Goal: Task Accomplishment & Management: Complete application form

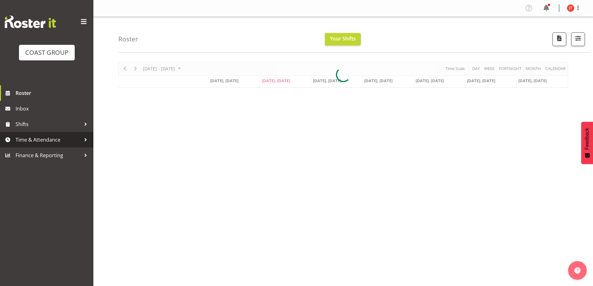
click at [40, 141] on span "Time & Attendance" at bounding box center [48, 139] width 65 height 9
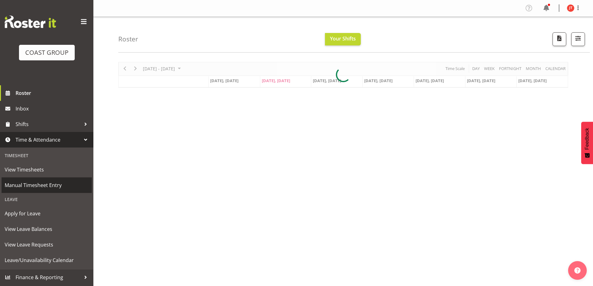
click at [46, 183] on span "Manual Timesheet Entry" at bounding box center [47, 185] width 84 height 9
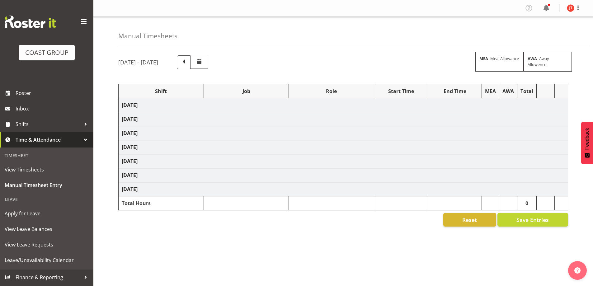
select select "47759"
select select "7032"
select select "47759"
select select "7032"
select select "47759"
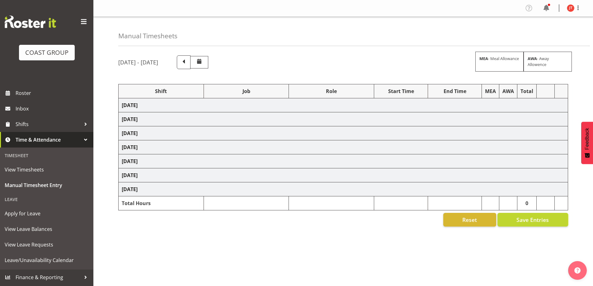
select select "7032"
select select "47759"
select select "7032"
select select "47759"
select select "7032"
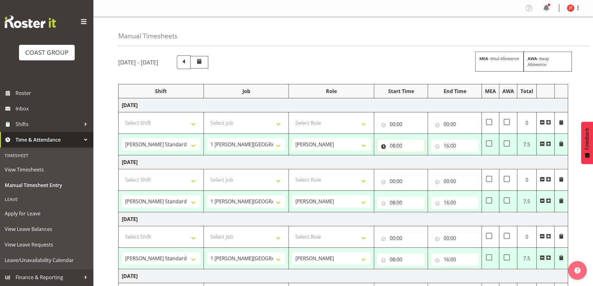
click at [395, 143] on input "08:00" at bounding box center [400, 145] width 47 height 12
drag, startPoint x: 416, startPoint y: 162, endPoint x: 416, endPoint y: 156, distance: 5.9
click at [416, 162] on select "00 01 02 03 04 05 06 07 08 09 10 11 12 13 14 15 16 17 18 19 20 21 22 23" at bounding box center [420, 162] width 14 height 12
select select "9"
click at [413, 156] on select "00 01 02 03 04 05 06 07 08 09 10 11 12 13 14 15 16 17 18 19 20 21 22 23" at bounding box center [420, 162] width 14 height 12
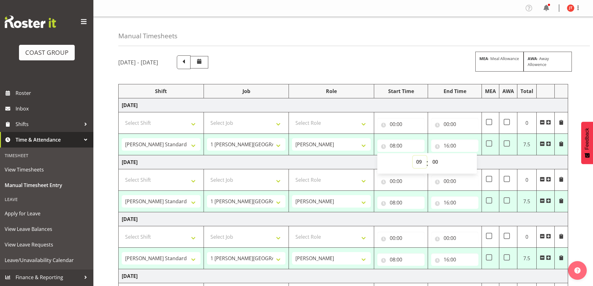
type input "09:00"
drag, startPoint x: 466, startPoint y: 140, endPoint x: 467, endPoint y: 144, distance: 4.5
click at [466, 140] on input "16:00" at bounding box center [454, 145] width 47 height 12
drag, startPoint x: 471, startPoint y: 164, endPoint x: 472, endPoint y: 156, distance: 8.2
click at [471, 164] on select "00 01 02 03 04 05 06 07 08 09 10 11 12 13 14 15 16 17 18 19 20 21 22 23" at bounding box center [474, 162] width 14 height 12
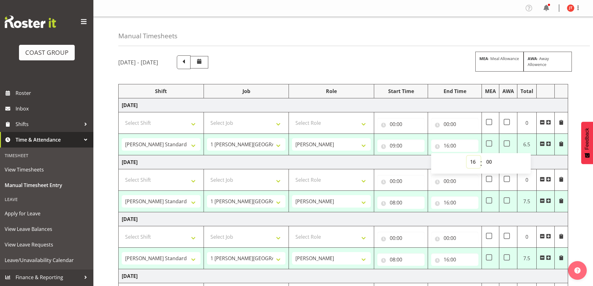
select select "14"
click at [467, 156] on select "00 01 02 03 04 05 06 07 08 09 10 11 12 13 14 15 16 17 18 19 20 21 22 23" at bounding box center [474, 162] width 14 height 12
type input "14:00"
click at [542, 257] on span at bounding box center [542, 257] width 5 height 5
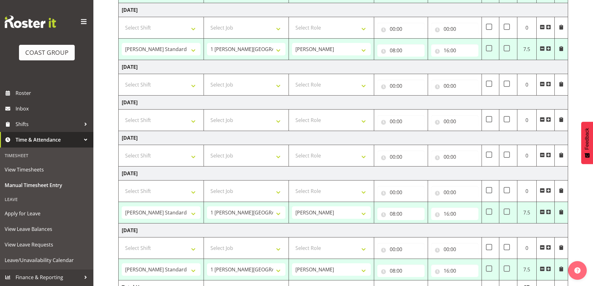
scroll to position [156, 0]
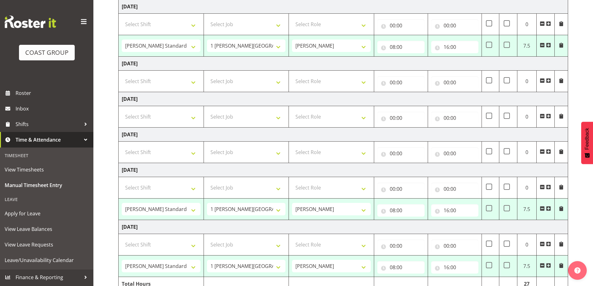
click at [541, 209] on span at bounding box center [542, 208] width 5 height 5
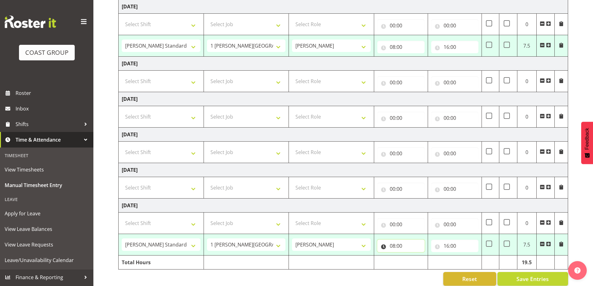
click at [397, 246] on input "08:00" at bounding box center [400, 246] width 47 height 12
click at [419, 264] on select "00 01 02 03 04 05 06 07 08 09 10 11 12 13 14 15 16 17 18 19 20 21 22 23" at bounding box center [420, 262] width 14 height 12
select select "9"
click at [413, 256] on select "00 01 02 03 04 05 06 07 08 09 10 11 12 13 14 15 16 17 18 19 20 21 22 23" at bounding box center [420, 262] width 14 height 12
type input "09:00"
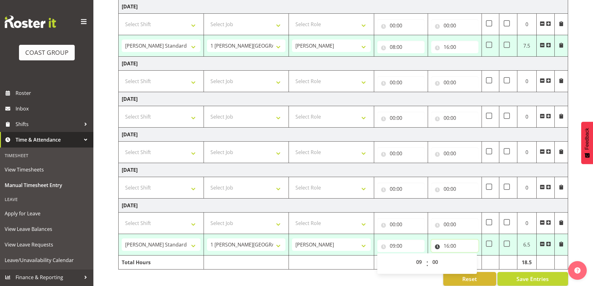
drag, startPoint x: 462, startPoint y: 245, endPoint x: 465, endPoint y: 255, distance: 9.8
click at [462, 245] on input "16:00" at bounding box center [454, 246] width 47 height 12
click at [473, 261] on select "00 01 02 03 04 05 06 07 08 09 10 11 12 13 14 15 16 17 18 19 20 21 22 23" at bounding box center [474, 262] width 14 height 12
select select "14"
click at [467, 256] on select "00 01 02 03 04 05 06 07 08 09 10 11 12 13 14 15 16 17 18 19 20 21 22 23" at bounding box center [474, 262] width 14 height 12
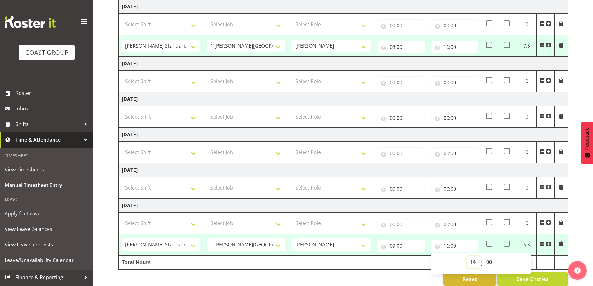
type input "14:00"
click at [402, 48] on input "08:00" at bounding box center [400, 47] width 47 height 12
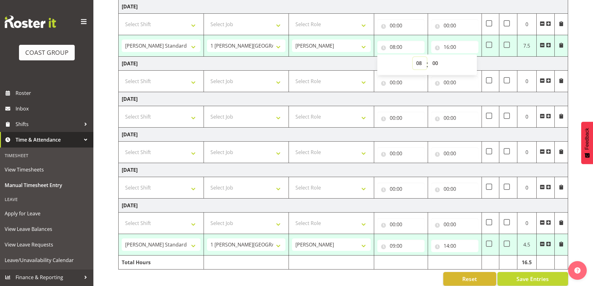
click at [419, 65] on select "00 01 02 03 04 05 06 07 08 09 10 11 12 13 14 15 16 17 18 19 20 21 22 23" at bounding box center [420, 63] width 14 height 12
select select "9"
click at [413, 57] on select "00 01 02 03 04 05 06 07 08 09 10 11 12 13 14 15 16 17 18 19 20 21 22 23" at bounding box center [420, 63] width 14 height 12
type input "09:00"
click at [455, 43] on input "16:00" at bounding box center [454, 47] width 47 height 12
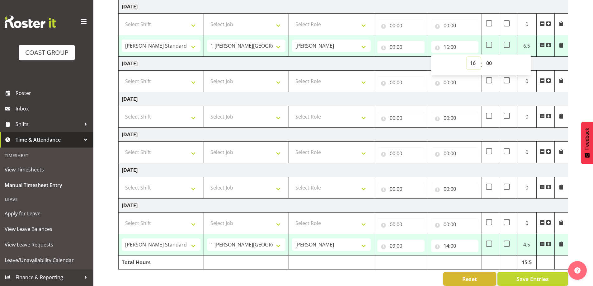
click at [473, 59] on select "00 01 02 03 04 05 06 07 08 09 10 11 12 13 14 15 16 17 18 19 20 21 22 23" at bounding box center [474, 63] width 14 height 12
select select "14"
click at [467, 57] on select "00 01 02 03 04 05 06 07 08 09 10 11 12 13 14 15 16 17 18 19 20 21 22 23" at bounding box center [474, 63] width 14 height 12
type input "14:00"
click at [530, 279] on span "Save Entries" at bounding box center [532, 279] width 32 height 8
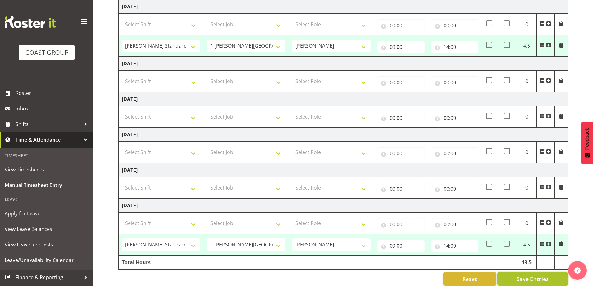
select select "47759"
select select "7032"
type input "09:00"
type input "14:00"
select select "47759"
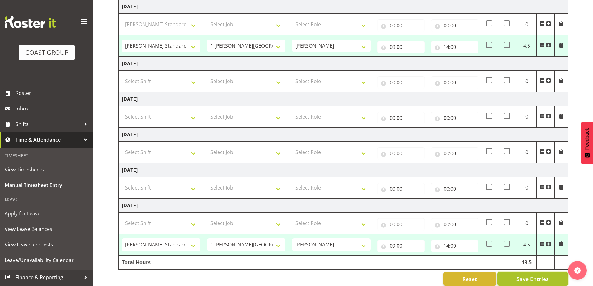
select select "7032"
type input "09:00"
type input "14:00"
select select "47759"
select select "7032"
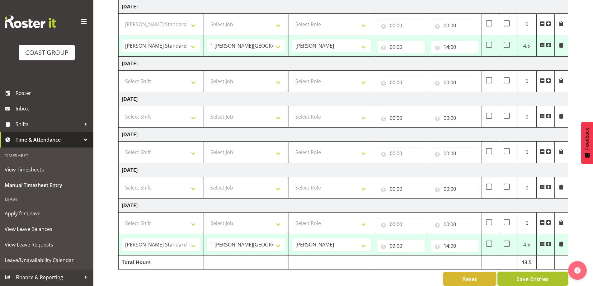
type input "09:00"
type input "14:00"
select select "47759"
select select "7032"
select select "47759"
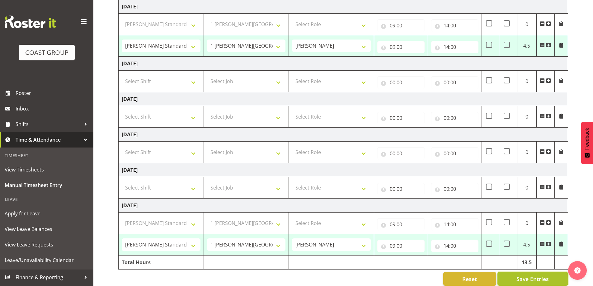
select select "7032"
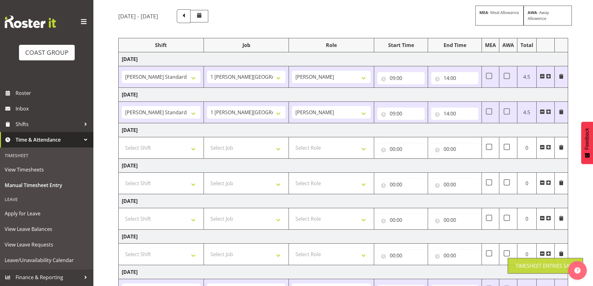
scroll to position [0, 0]
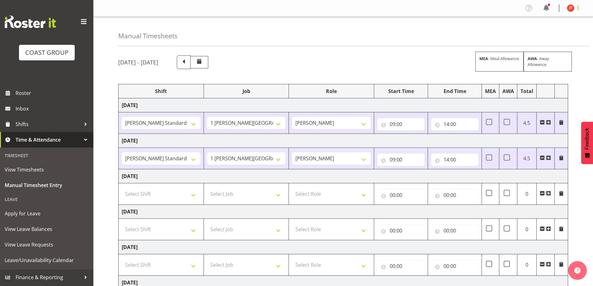
click at [579, 7] on span at bounding box center [577, 7] width 7 height 7
click at [576, 32] on link "Log Out" at bounding box center [552, 32] width 60 height 11
